Goal: Transaction & Acquisition: Purchase product/service

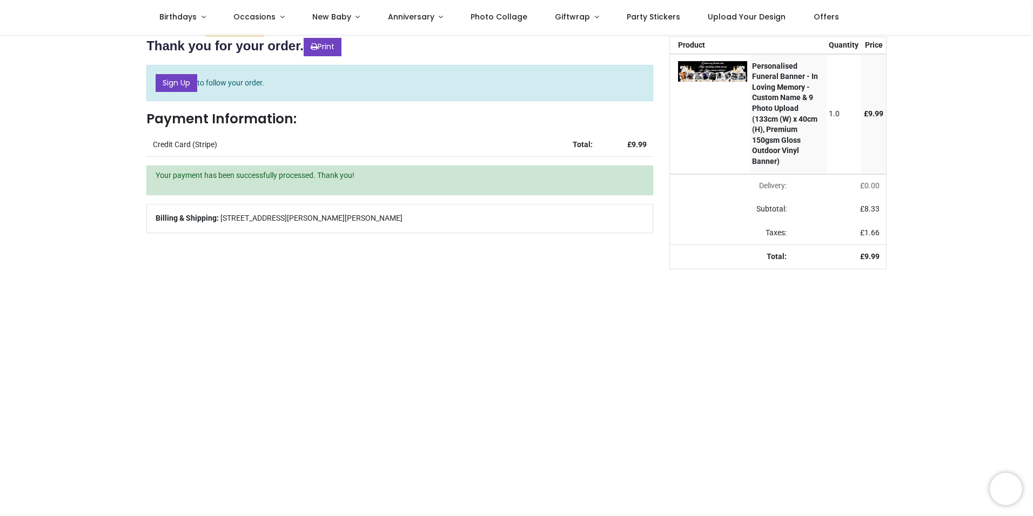
scroll to position [54, 0]
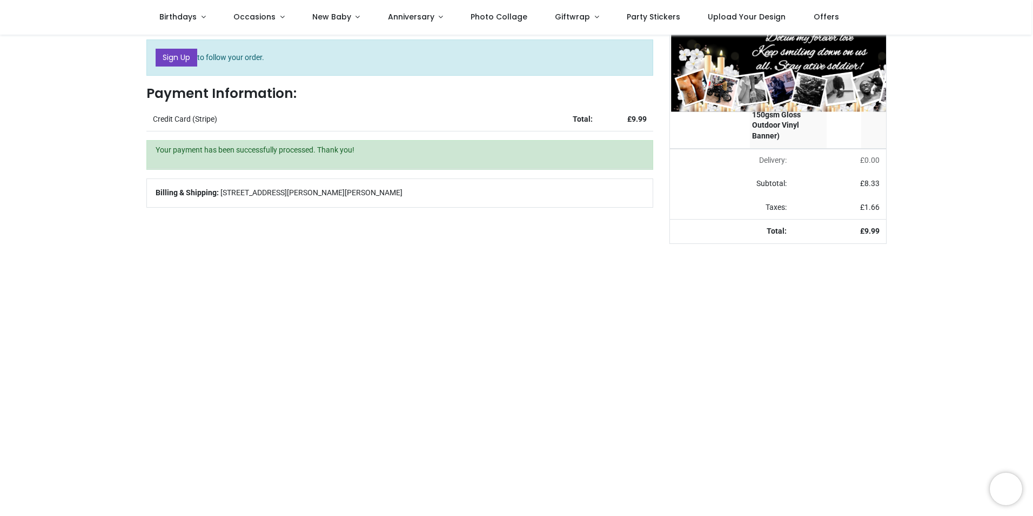
click at [725, 53] on img at bounding box center [809, 70] width 277 height 83
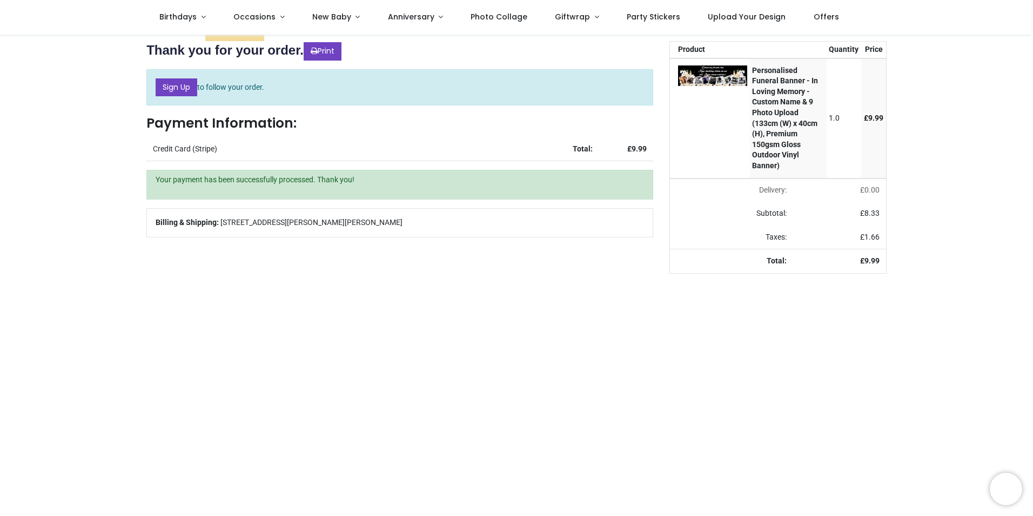
scroll to position [0, 0]
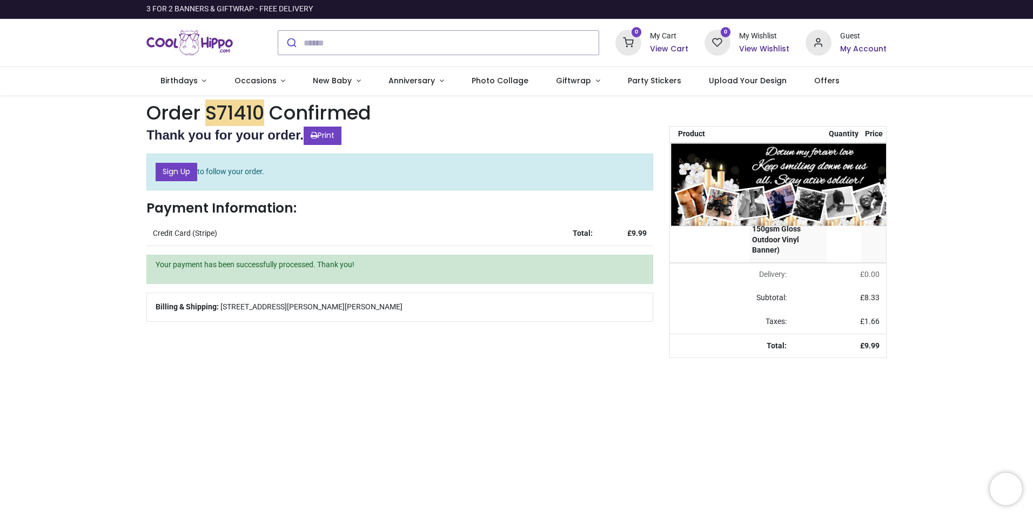
click at [727, 155] on img at bounding box center [809, 184] width 277 height 83
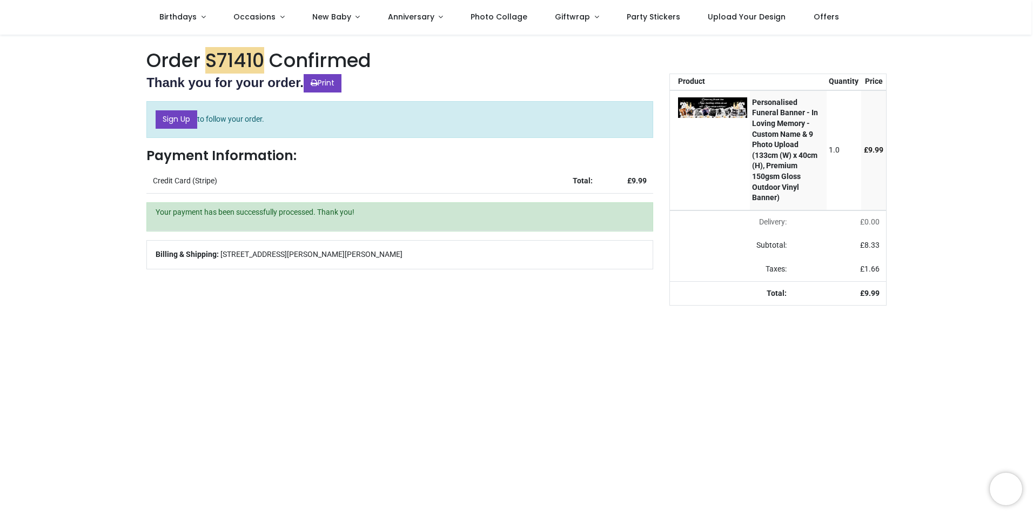
scroll to position [54, 0]
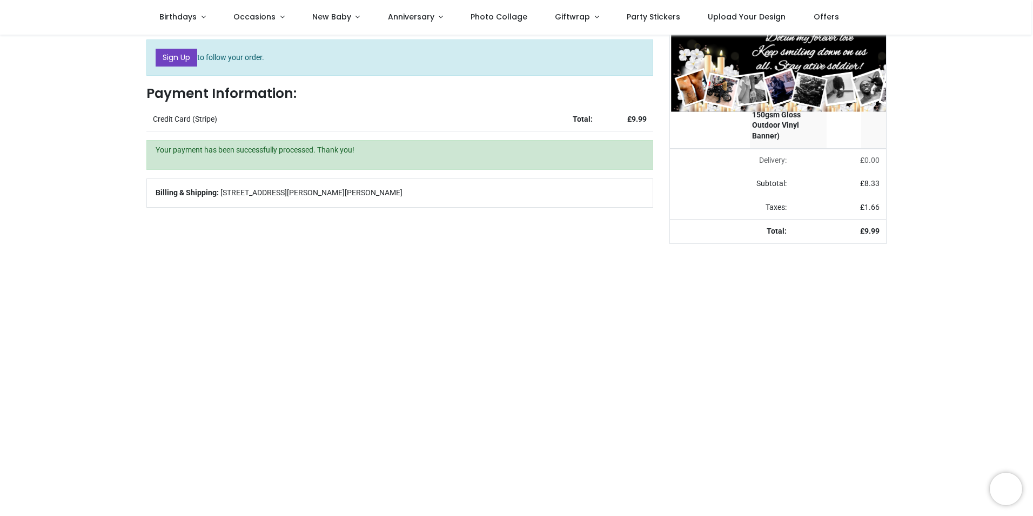
click at [724, 42] on img at bounding box center [809, 70] width 277 height 83
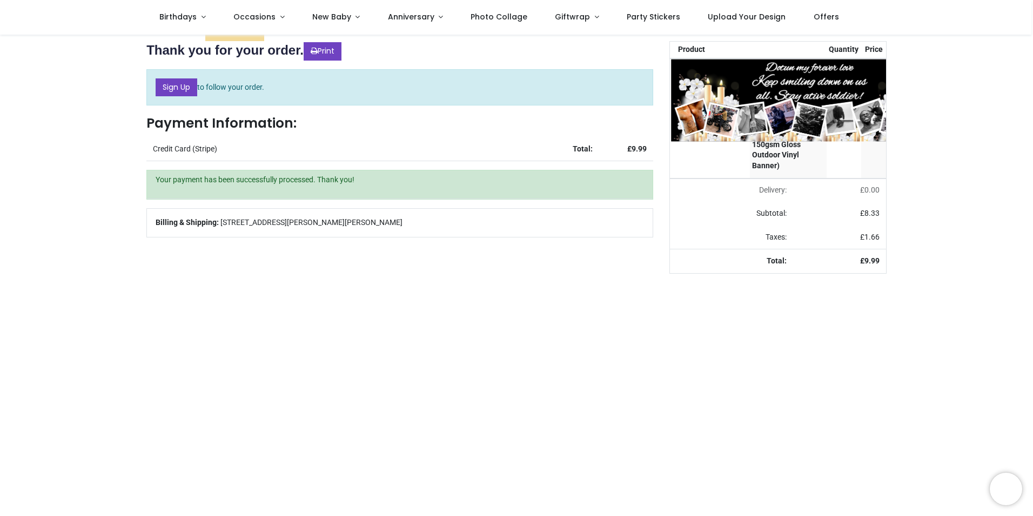
scroll to position [0, 0]
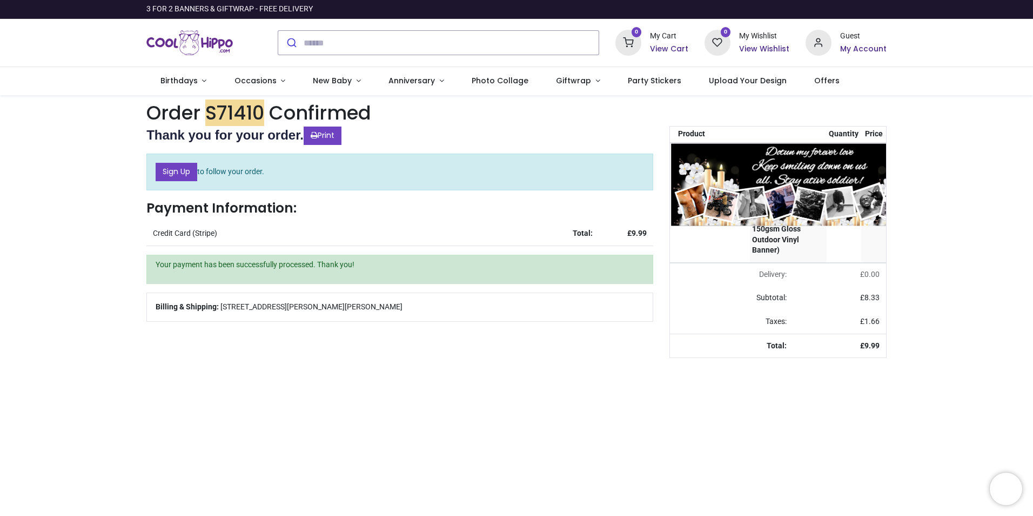
click at [725, 157] on img at bounding box center [809, 184] width 277 height 83
click at [705, 165] on img at bounding box center [809, 184] width 277 height 83
click at [795, 186] on img at bounding box center [809, 184] width 277 height 83
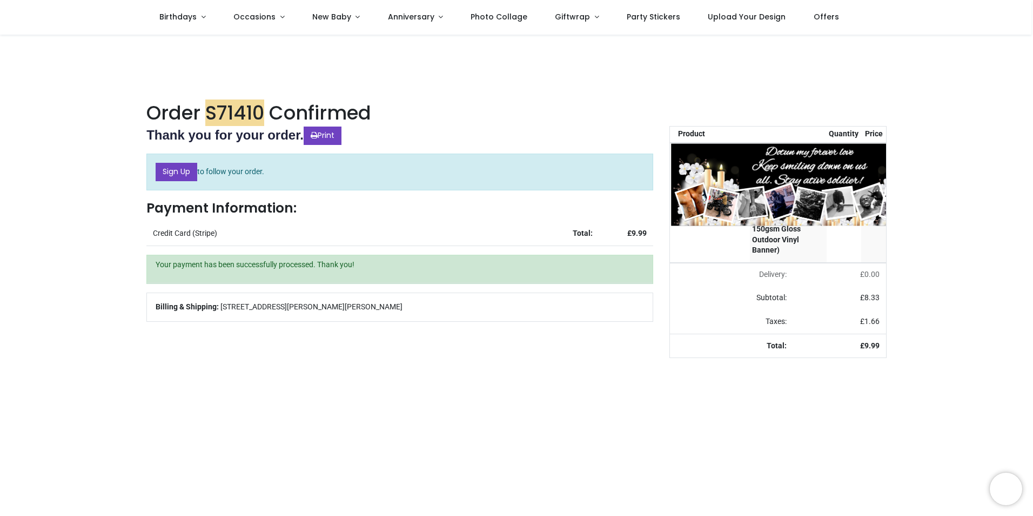
scroll to position [54, 0]
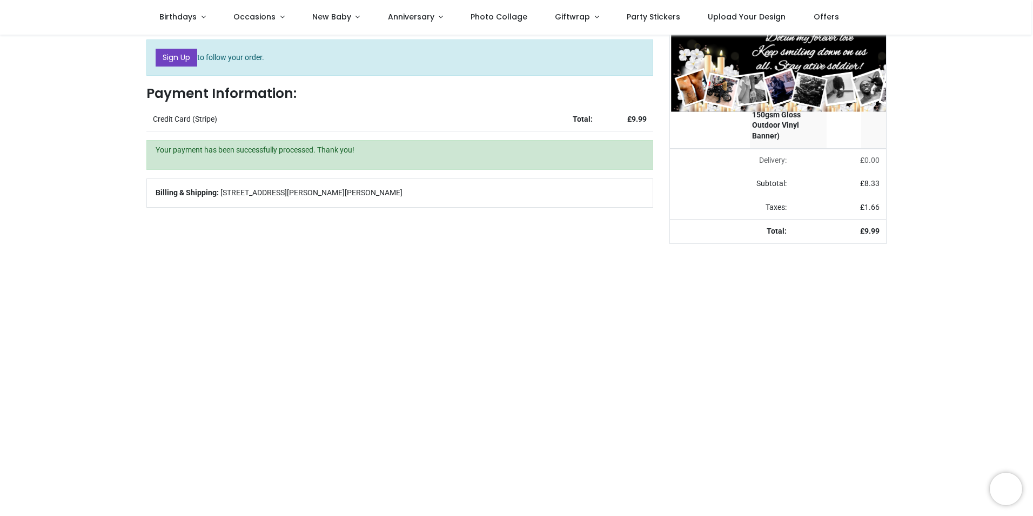
click at [722, 40] on img at bounding box center [809, 70] width 277 height 83
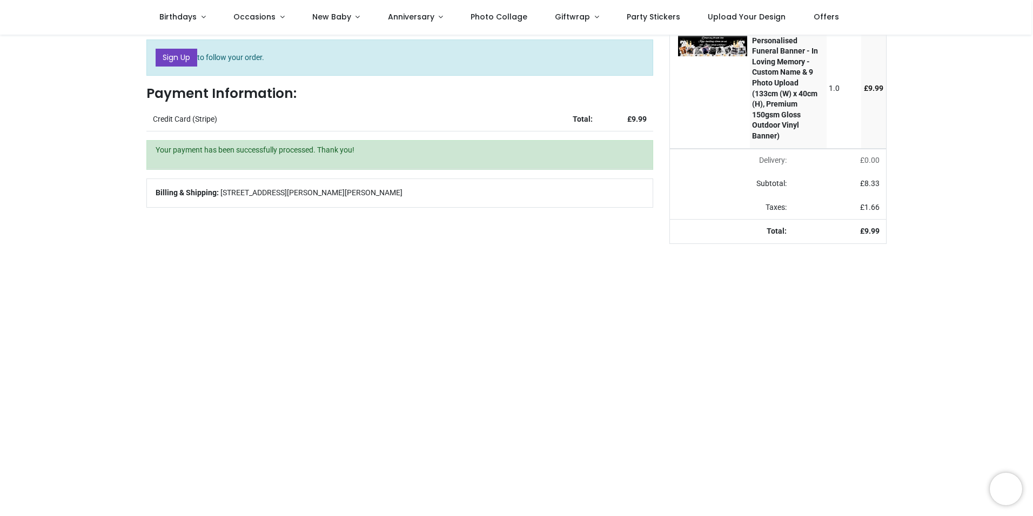
scroll to position [0, 0]
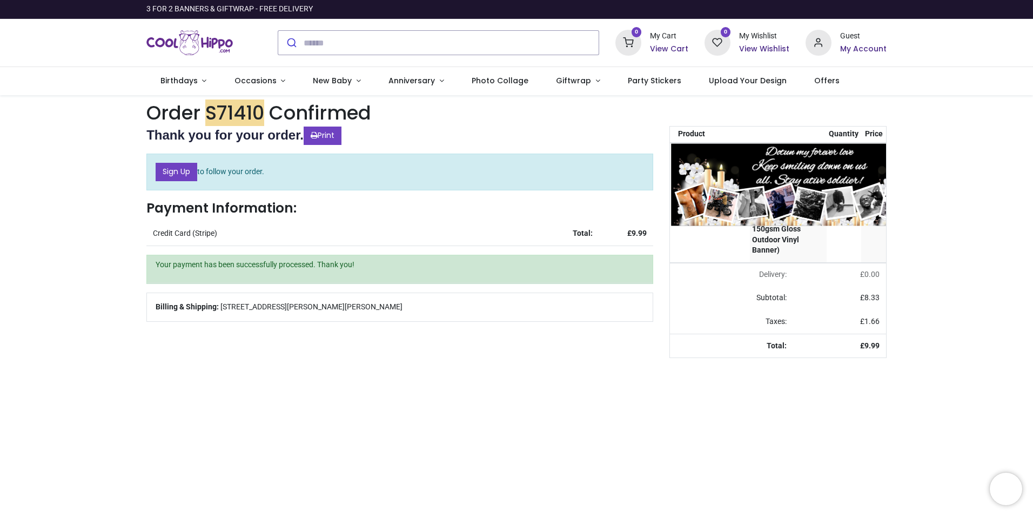
click at [697, 160] on img at bounding box center [809, 184] width 277 height 83
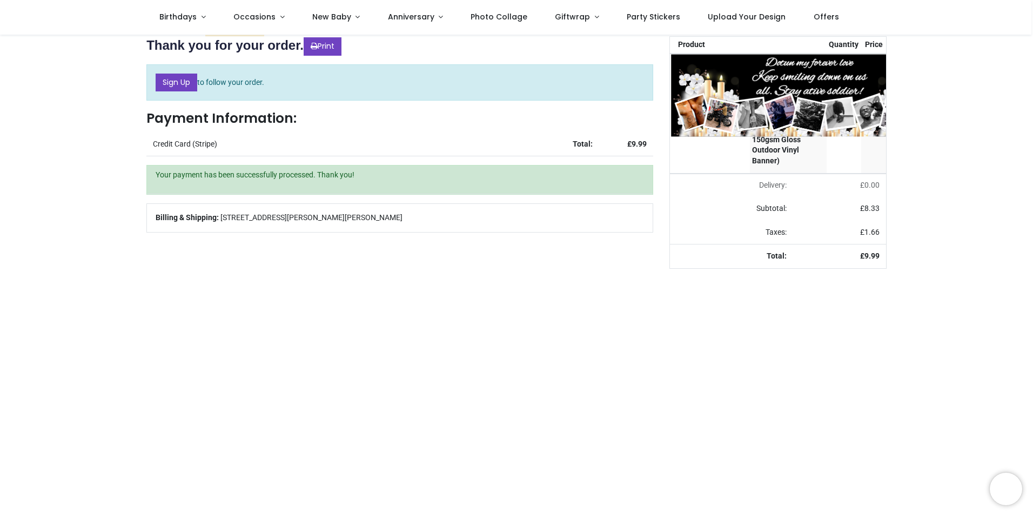
scroll to position [54, 0]
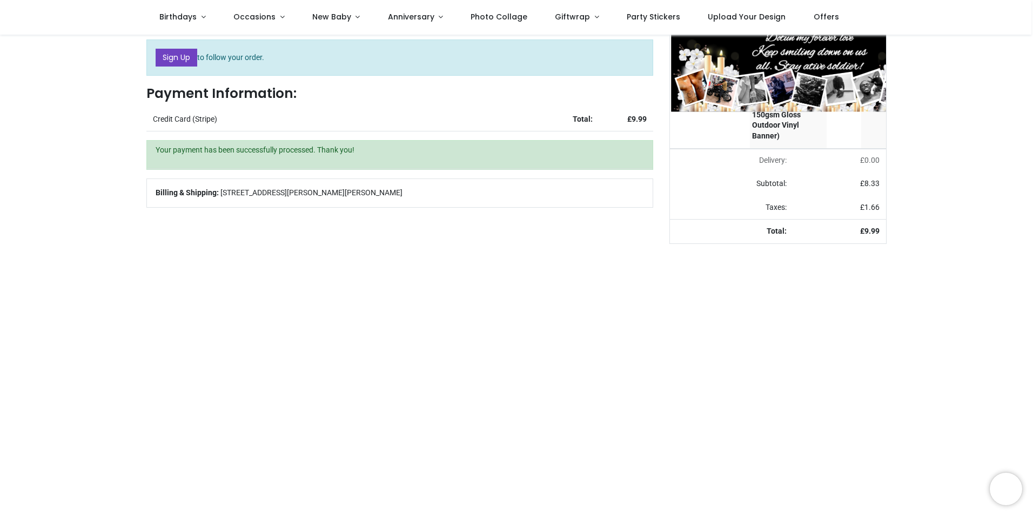
click at [709, 41] on img at bounding box center [809, 70] width 277 height 83
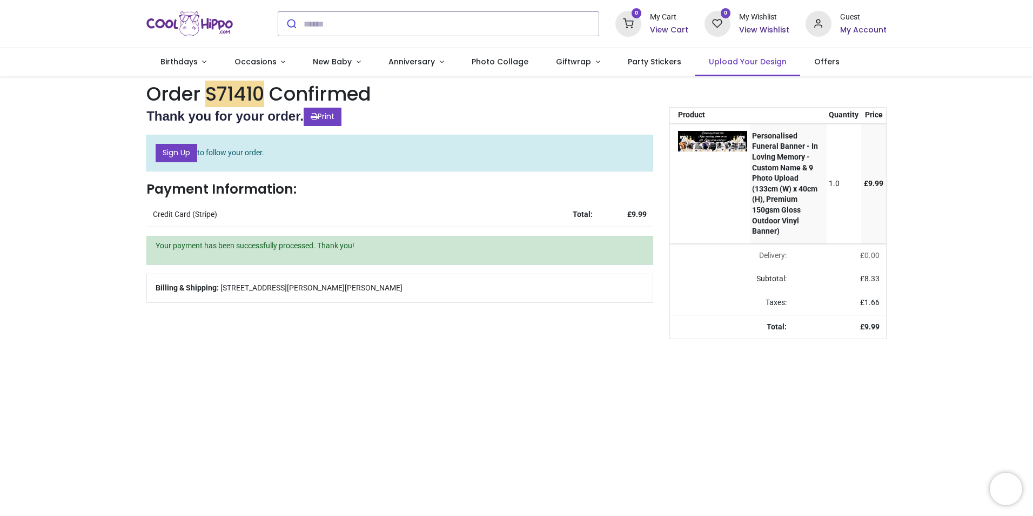
scroll to position [0, 0]
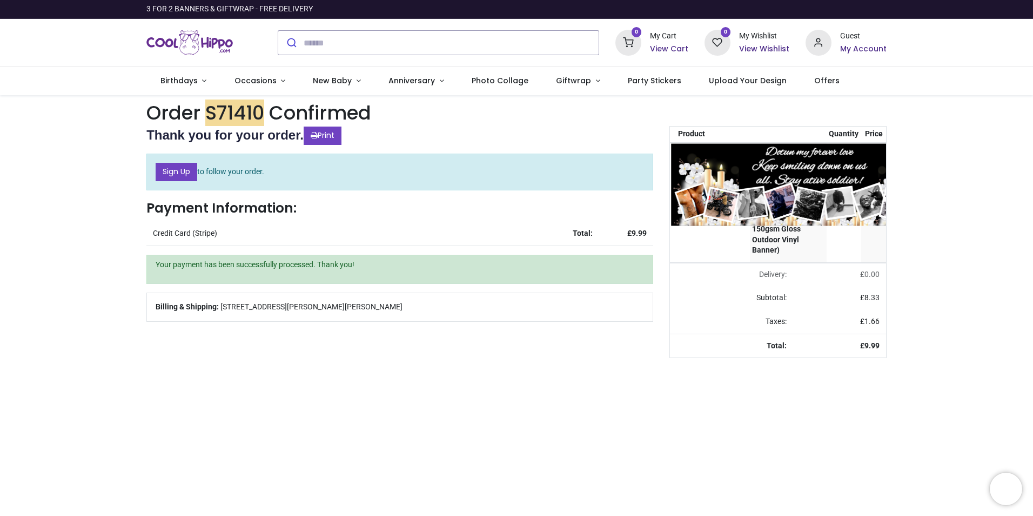
click at [730, 156] on img at bounding box center [809, 184] width 277 height 83
